Goal: Transaction & Acquisition: Purchase product/service

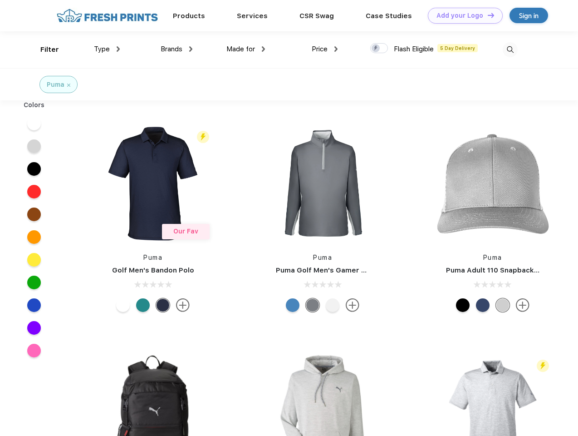
click at [462, 15] on link "Add your Logo Design Tool" at bounding box center [465, 16] width 75 height 16
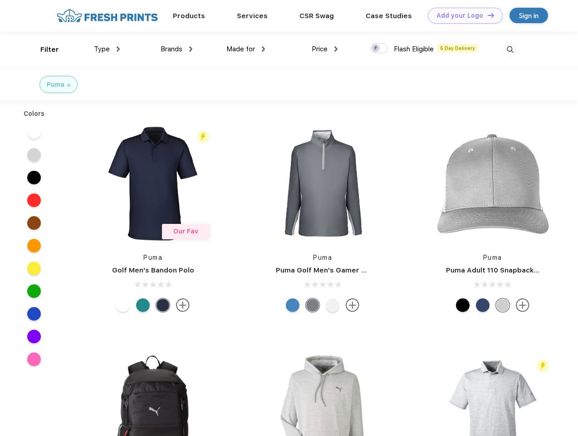
click at [0, 0] on div "Design Tool" at bounding box center [0, 0] width 0 height 0
click at [487, 15] on link "Add your Logo Design Tool" at bounding box center [465, 16] width 75 height 16
click at [44, 49] on div "Filter" at bounding box center [49, 49] width 19 height 10
click at [107, 49] on span "Type" at bounding box center [102, 49] width 16 height 8
click at [176, 49] on span "Brands" at bounding box center [172, 49] width 22 height 8
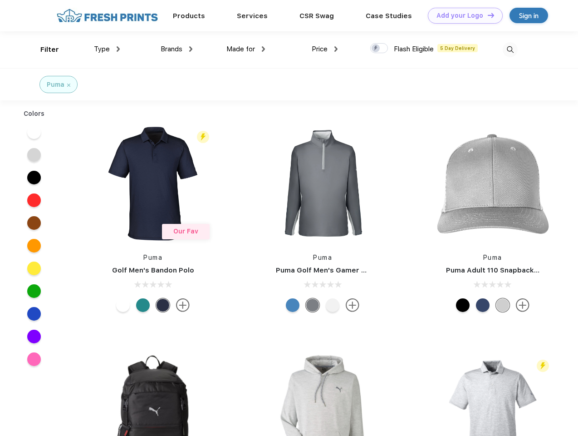
click at [246, 49] on span "Made for" at bounding box center [240, 49] width 29 height 8
click at [325, 49] on span "Price" at bounding box center [320, 49] width 16 height 8
click at [379, 49] on div at bounding box center [379, 48] width 18 height 10
click at [376, 49] on input "checkbox" at bounding box center [373, 46] width 6 height 6
click at [510, 49] on img at bounding box center [510, 49] width 15 height 15
